Goal: Task Accomplishment & Management: Use online tool/utility

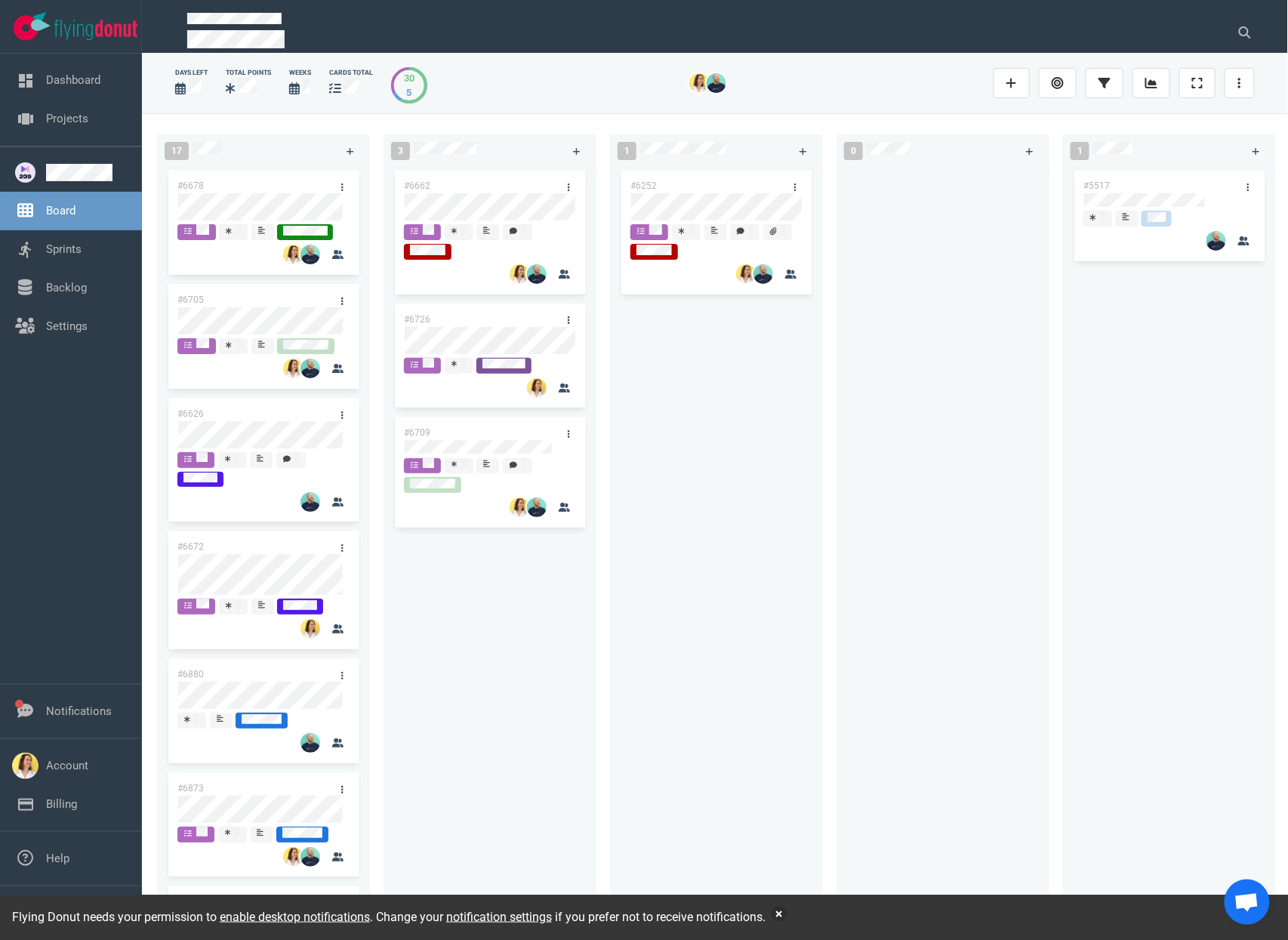
click at [449, 705] on div "#6662 #6726 #6709" at bounding box center [490, 537] width 195 height 740
click at [787, 914] on button "button" at bounding box center [779, 914] width 15 height 15
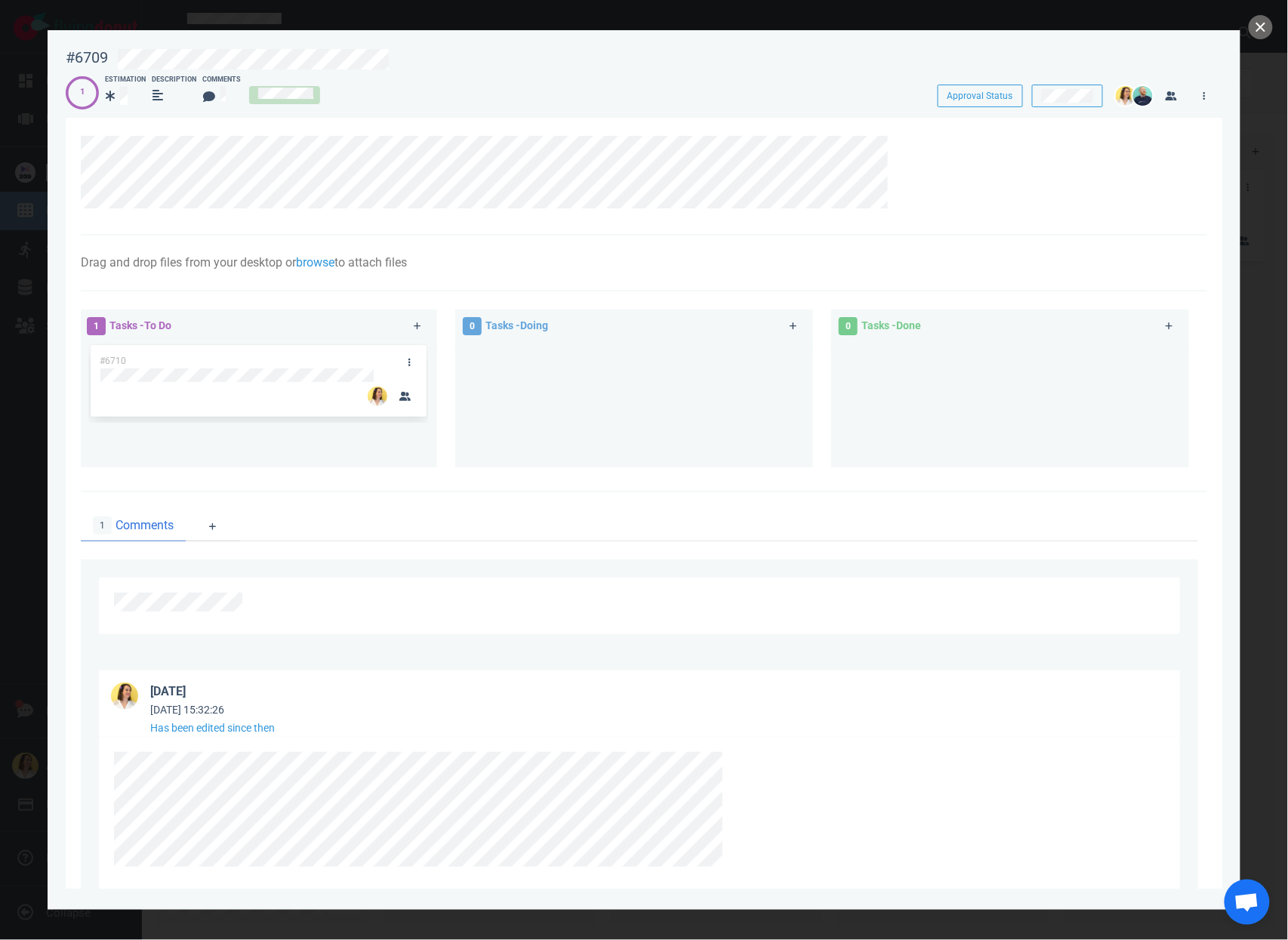
click at [1260, 41] on div at bounding box center [644, 470] width 1288 height 940
click at [1258, 33] on button "close" at bounding box center [1261, 27] width 24 height 24
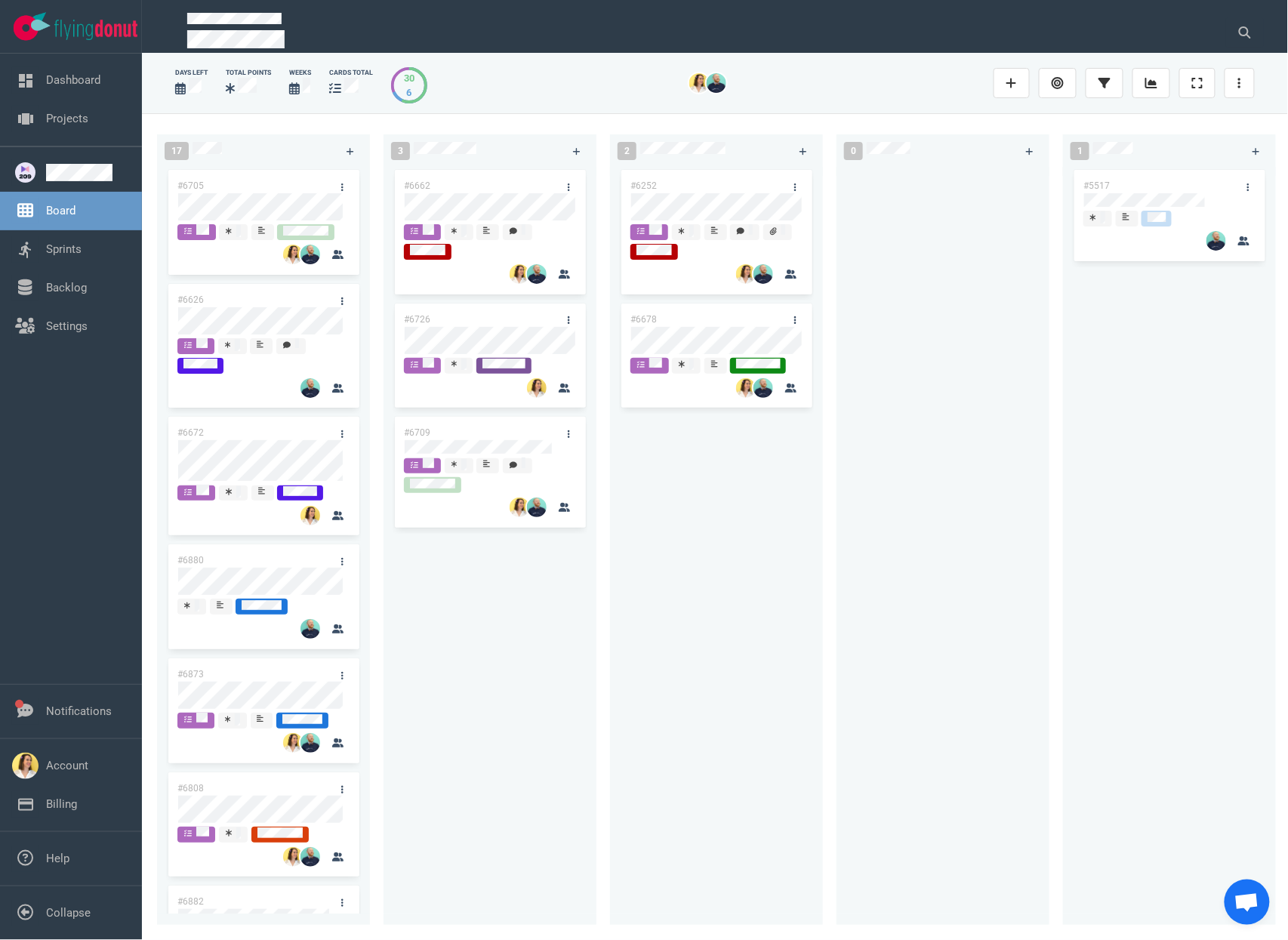
click at [704, 513] on div "#6252 #6678" at bounding box center [716, 537] width 195 height 740
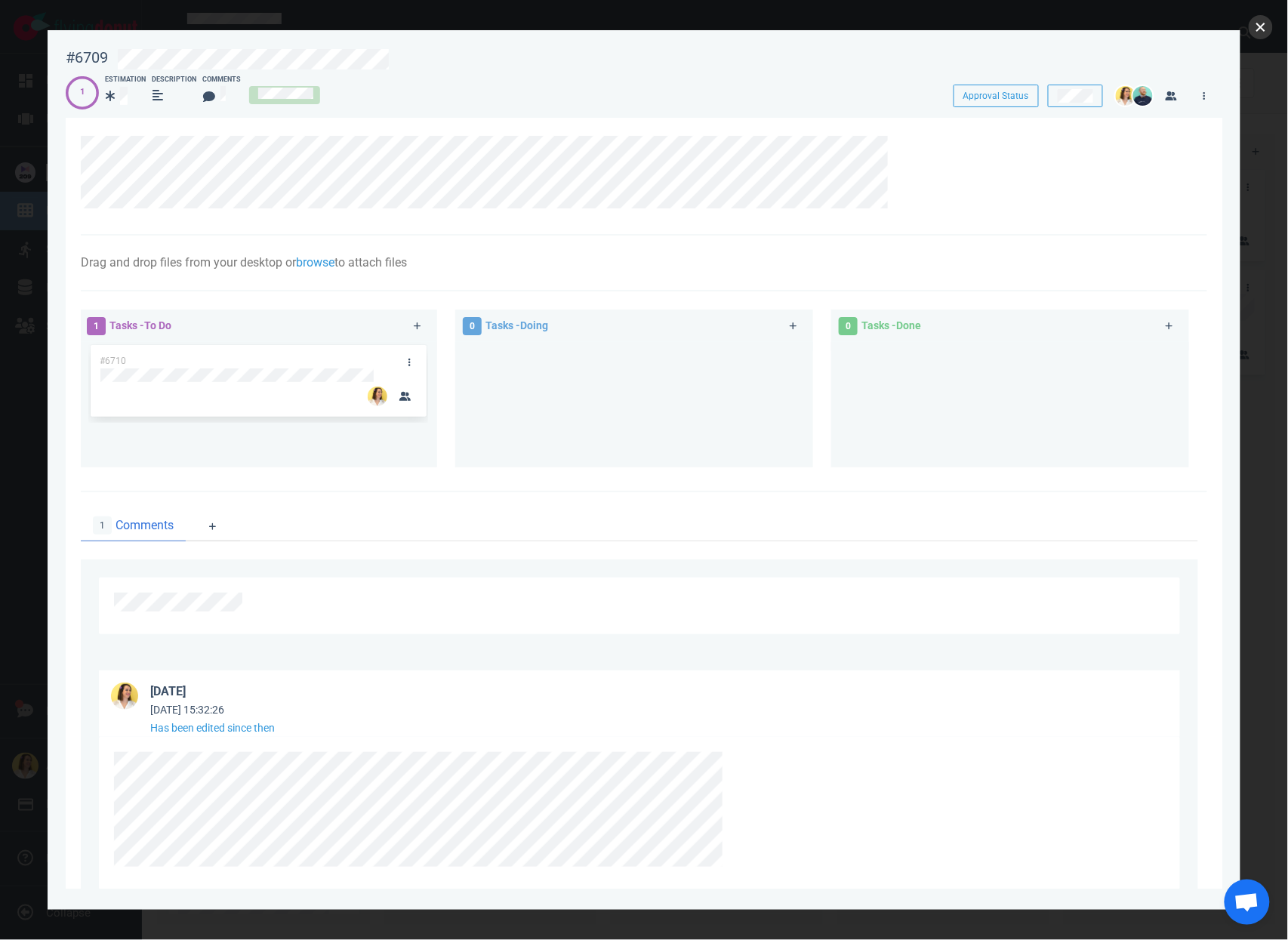
click at [1262, 35] on button "close" at bounding box center [1261, 27] width 24 height 24
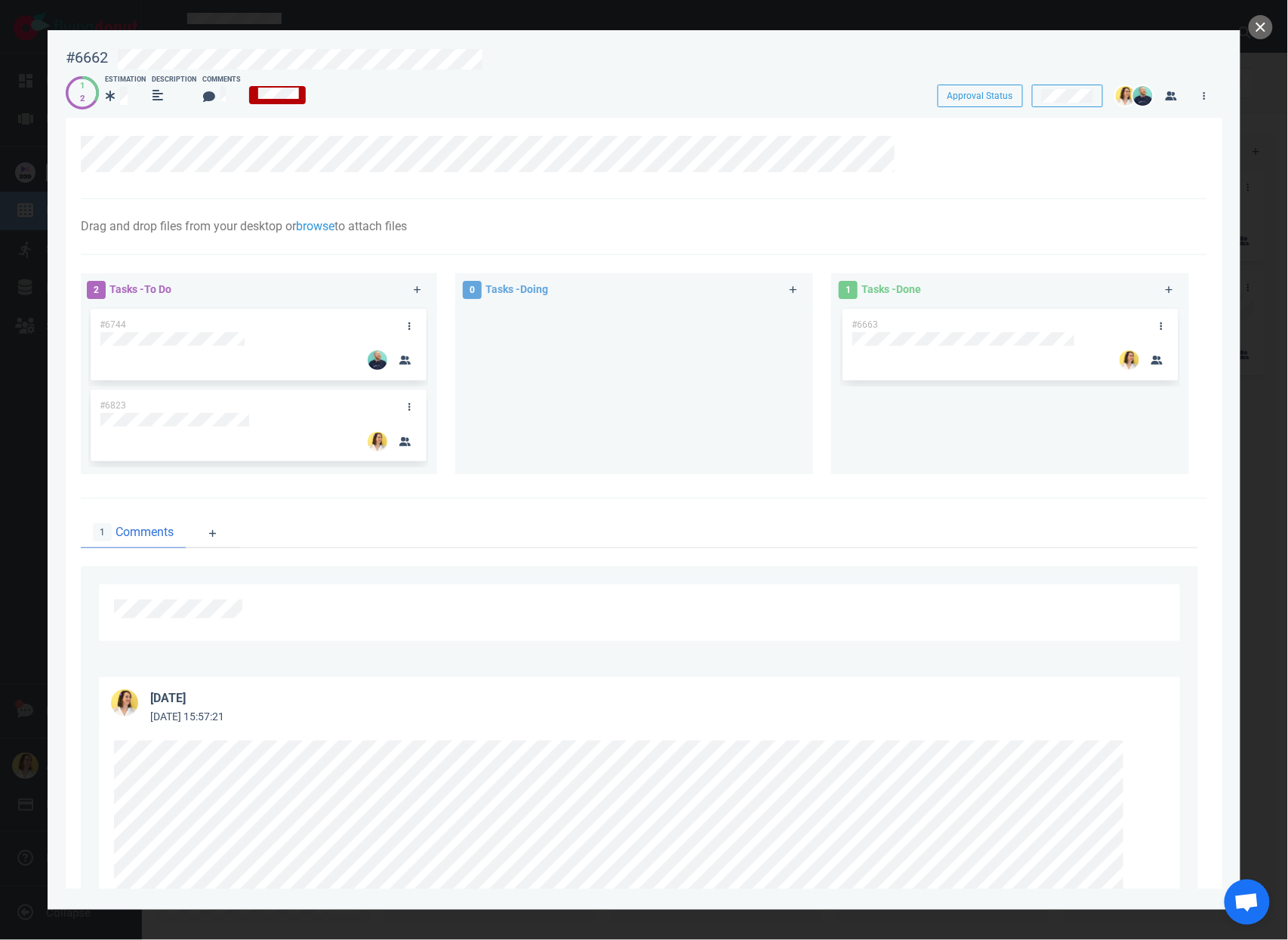
click at [917, 431] on div "#6663" at bounding box center [1010, 384] width 339 height 156
click at [500, 244] on div "Drag and drop files from your desktop or browse to attach files Attach Files Co…" at bounding box center [644, 228] width 1127 height 56
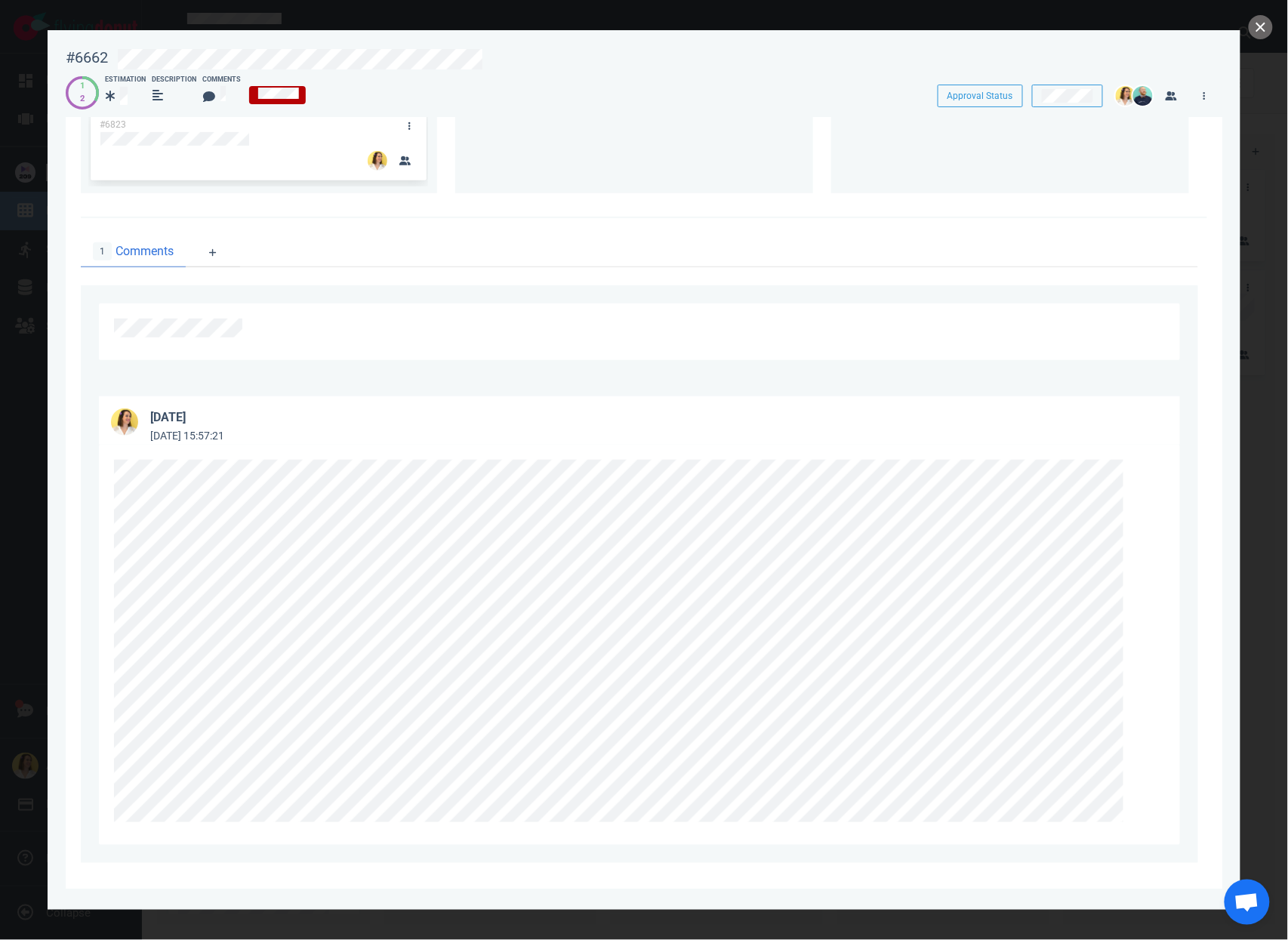
scroll to position [289, 0]
click at [1267, 5] on div at bounding box center [644, 470] width 1288 height 940
click at [1264, 17] on button "close" at bounding box center [1261, 27] width 24 height 24
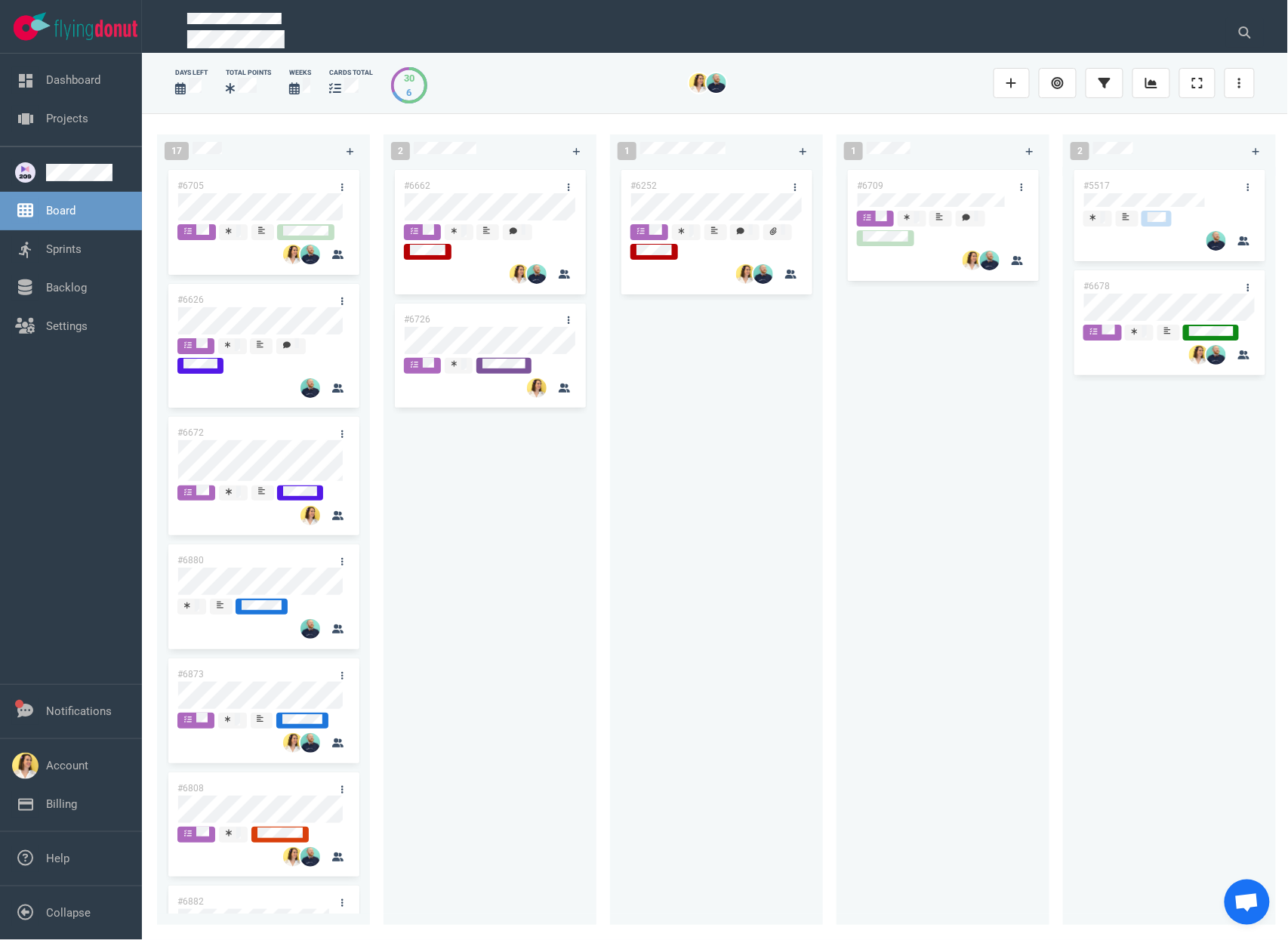
click at [389, 635] on div "#6662 #6726" at bounding box center [490, 540] width 213 height 746
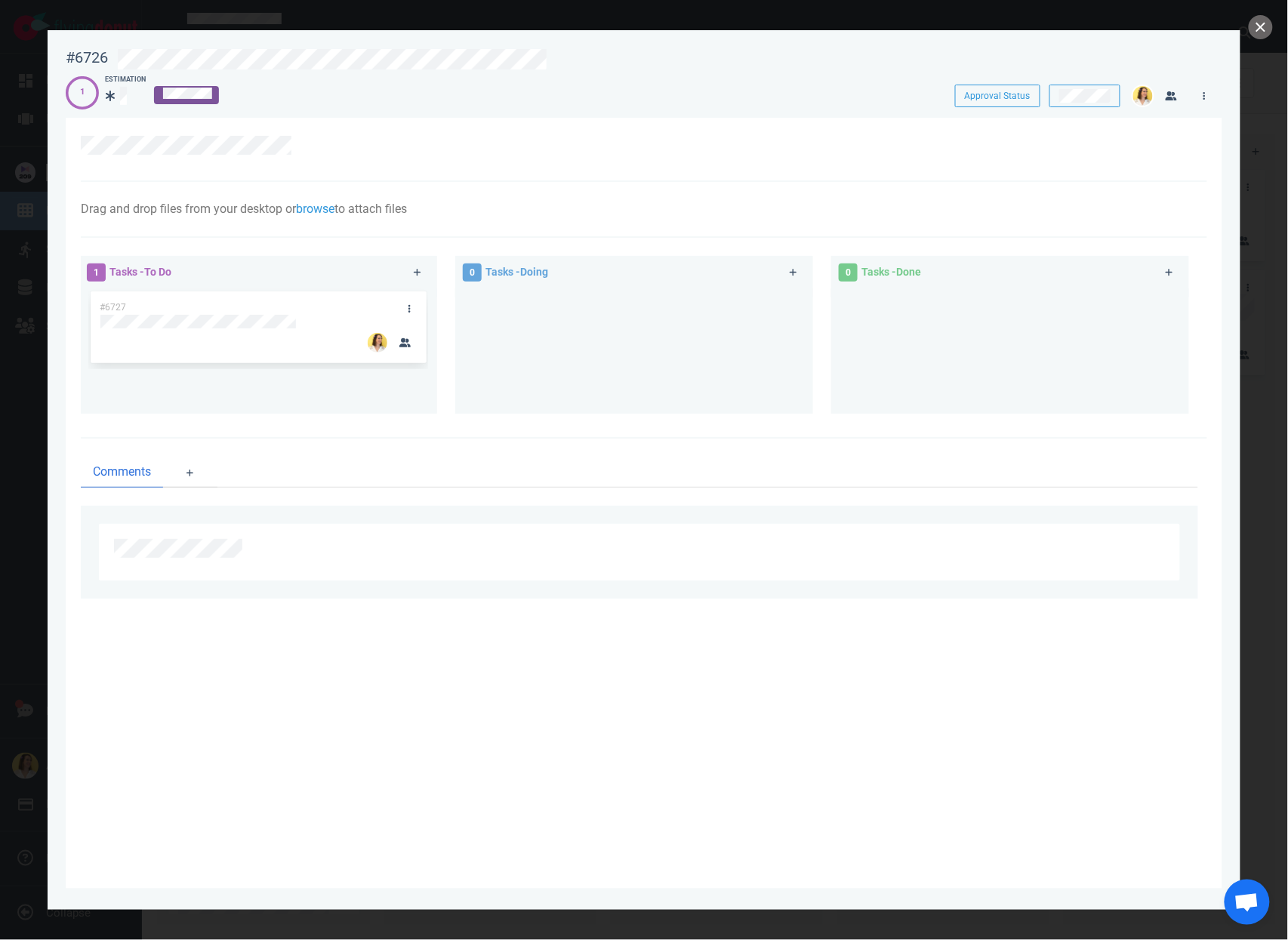
click at [393, 443] on div "Comments" at bounding box center [644, 528] width 1127 height 178
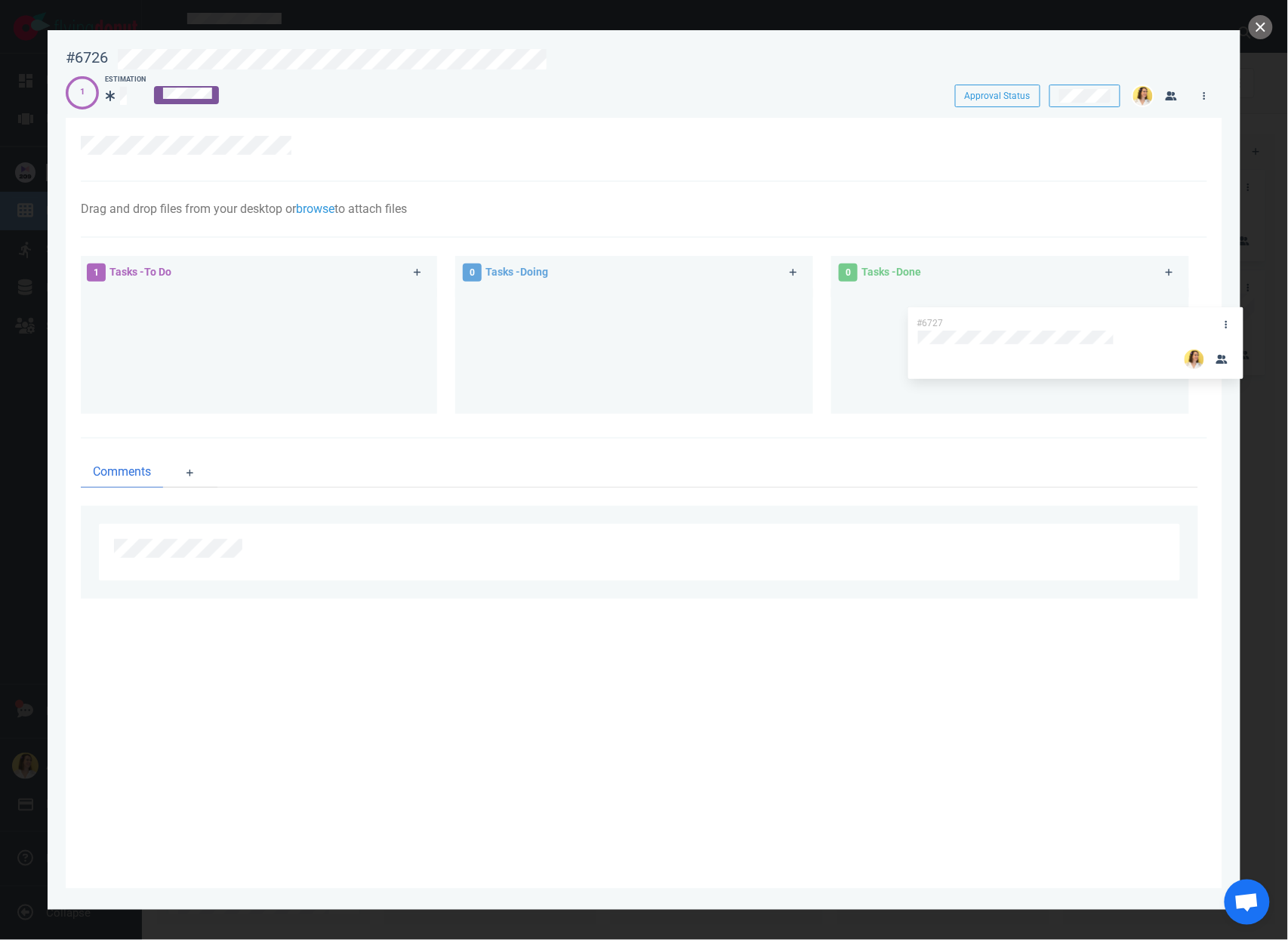
drag, startPoint x: 305, startPoint y: 297, endPoint x: 1122, endPoint y: 314, distance: 817.2
click at [1122, 314] on div "1 Tasks - To Do #6727 #6727 0 Tasks - Doing 0 Tasks - Done" at bounding box center [639, 337] width 1135 height 181
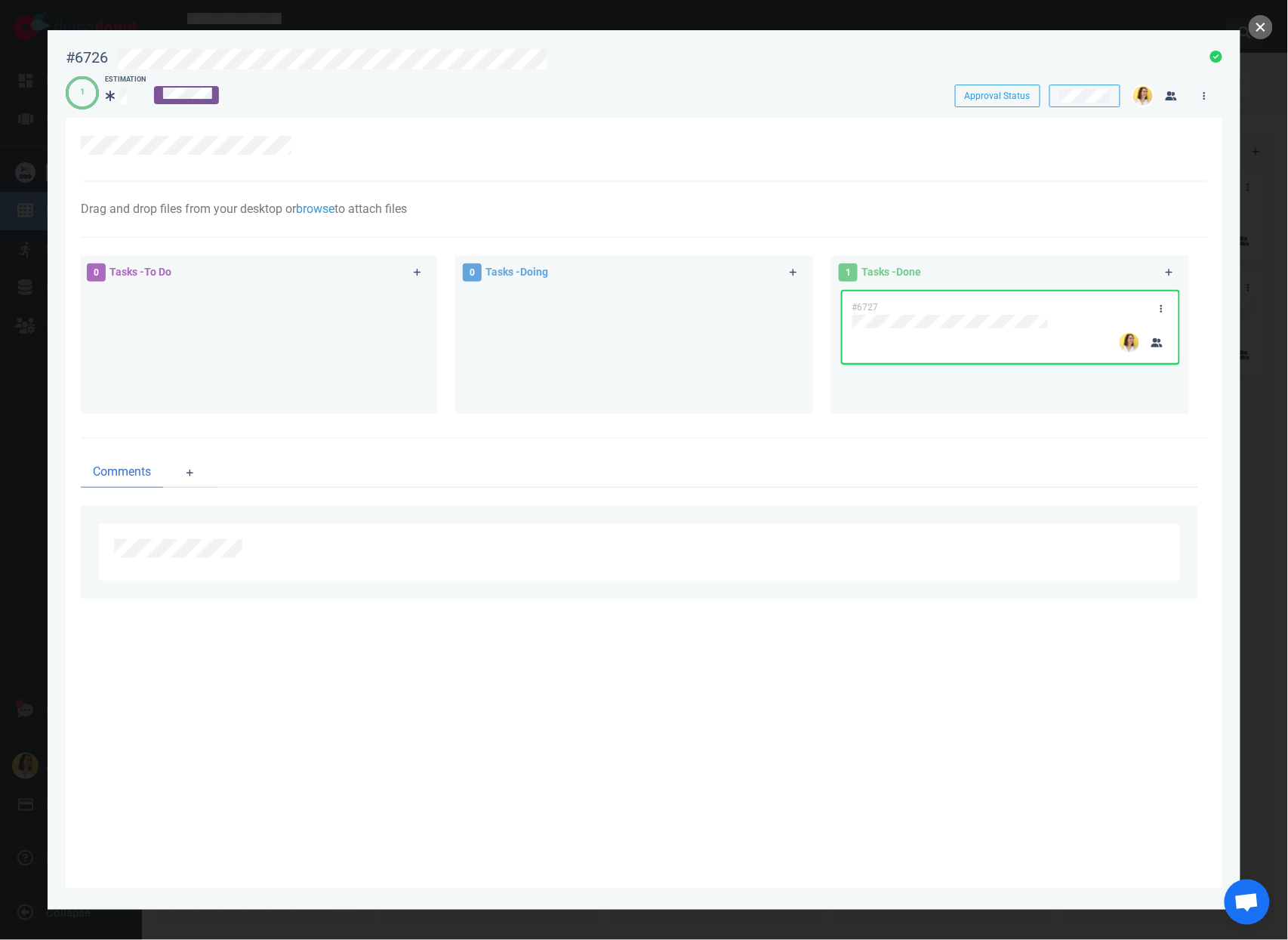
click at [1258, 27] on button "close" at bounding box center [1261, 27] width 24 height 24
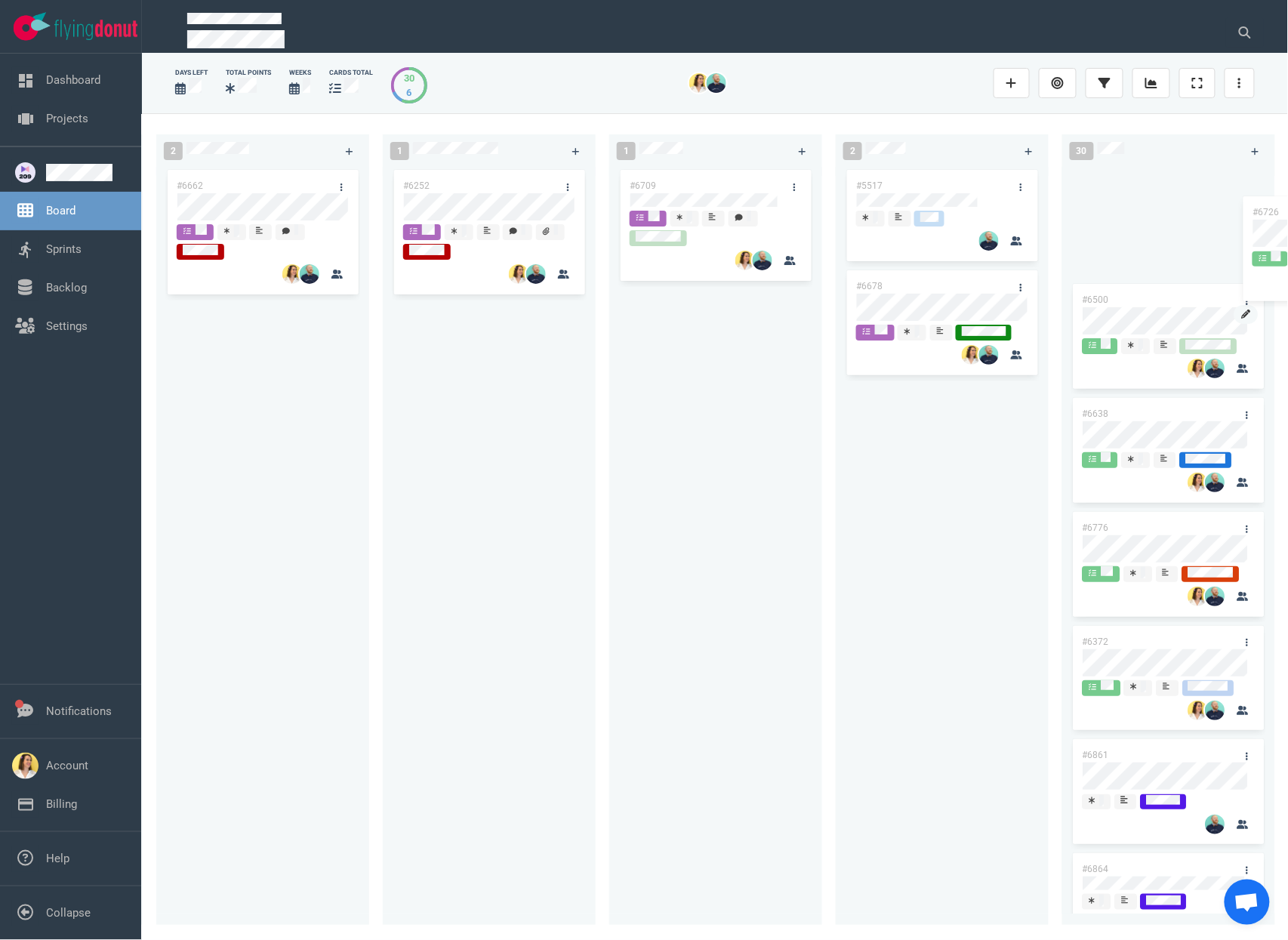
scroll to position [0, 227]
click at [1089, 184] on div "17 #6705 #6626 #6672 #6880 #6873 #6808 #6882 #6855 #6763 #6865 #6694 #6658 #663…" at bounding box center [715, 526] width 1146 height 826
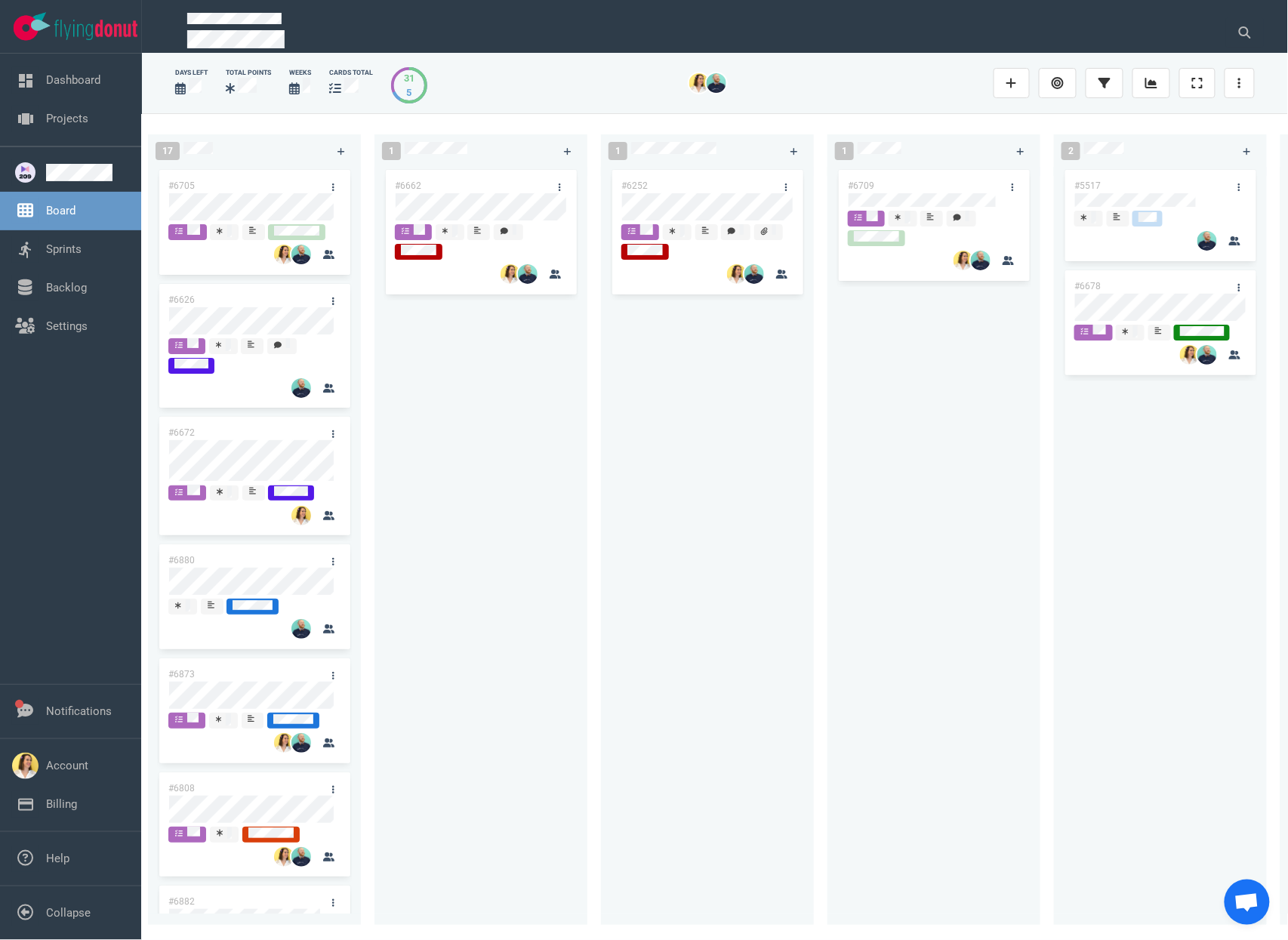
scroll to position [0, 0]
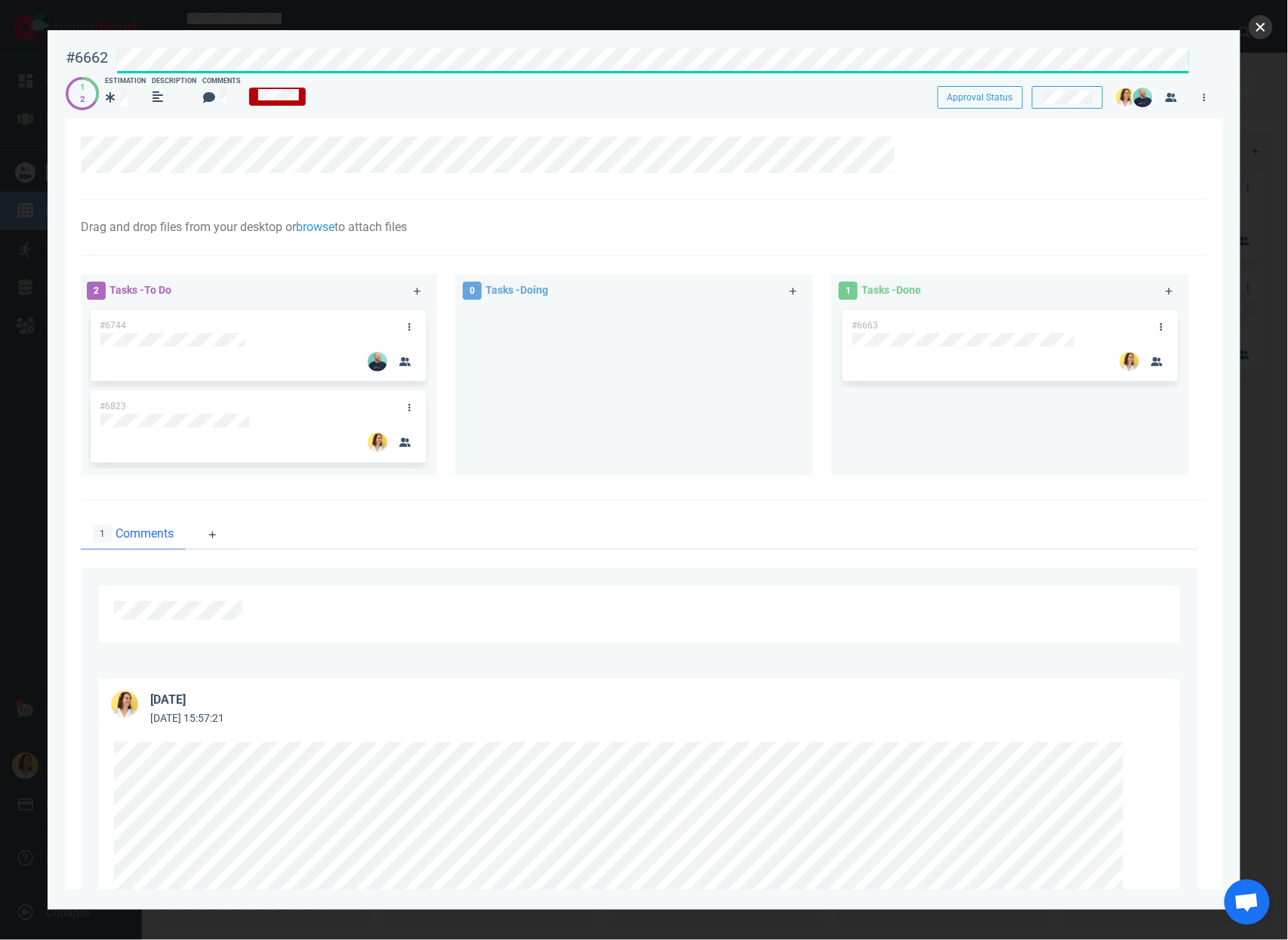
click at [1272, 27] on button "close" at bounding box center [1261, 27] width 24 height 24
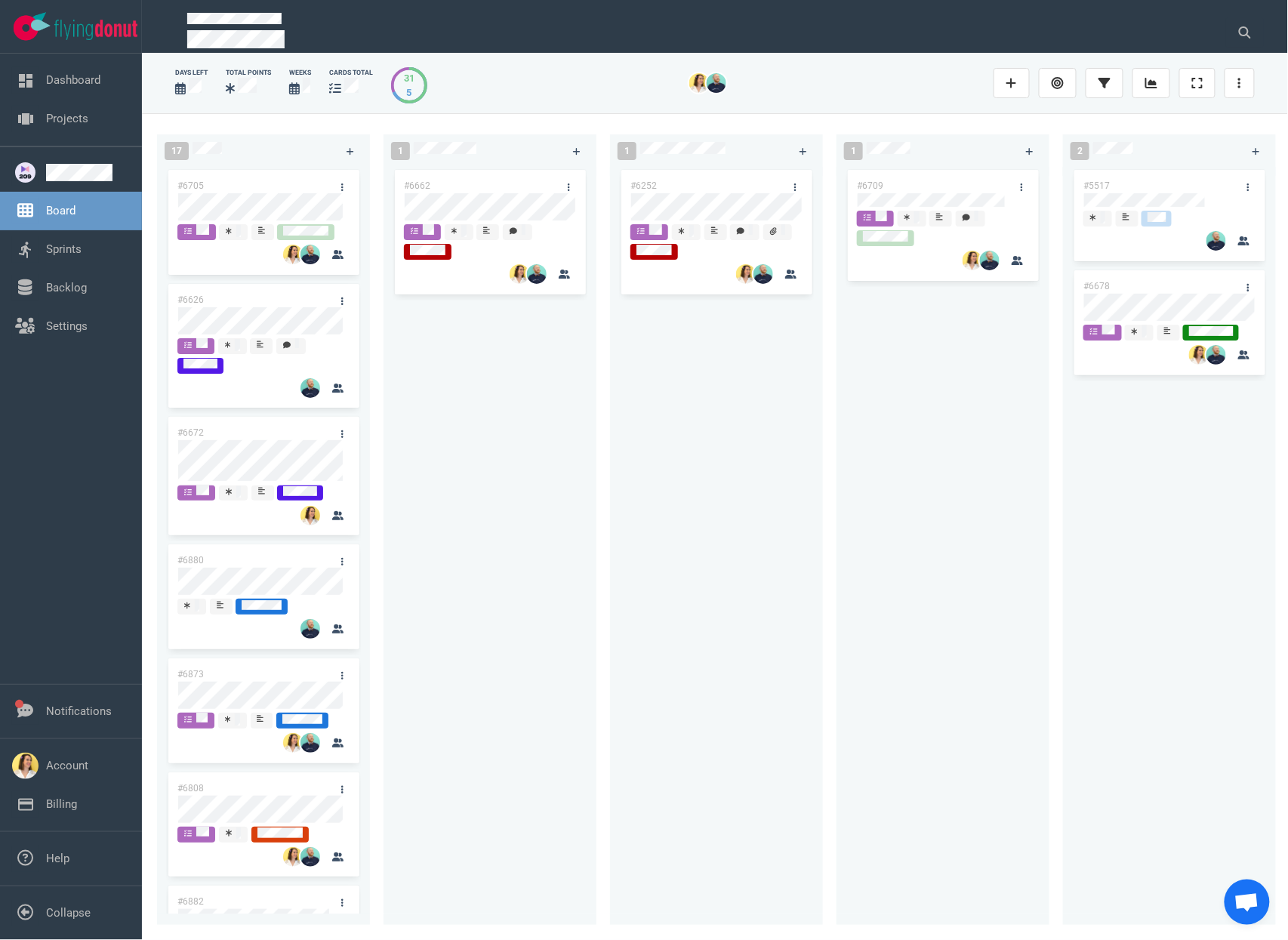
click at [592, 456] on div "#6662" at bounding box center [490, 540] width 213 height 746
click at [977, 178] on div "#6709" at bounding box center [929, 186] width 162 height 32
